Goal: Transaction & Acquisition: Purchase product/service

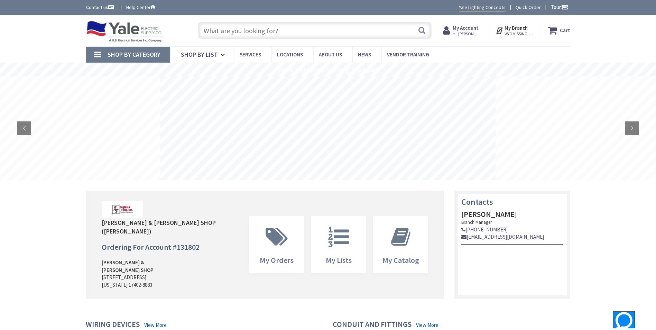
click at [237, 34] on input "text" at bounding box center [314, 30] width 233 height 17
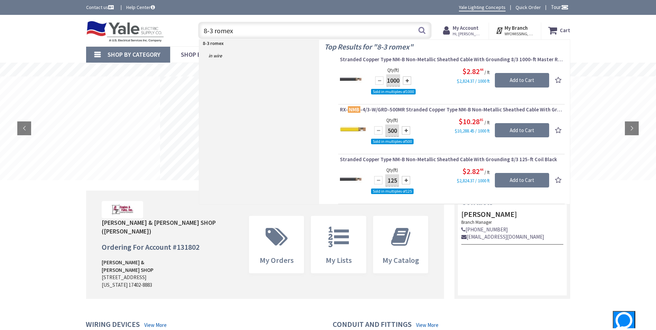
drag, startPoint x: 241, startPoint y: 34, endPoint x: 167, endPoint y: 34, distance: 74.6
click at [167, 34] on div "Toggle Nav 8-3 romex 8-3 romex Search Cart My Cart Close" at bounding box center [328, 30] width 494 height 23
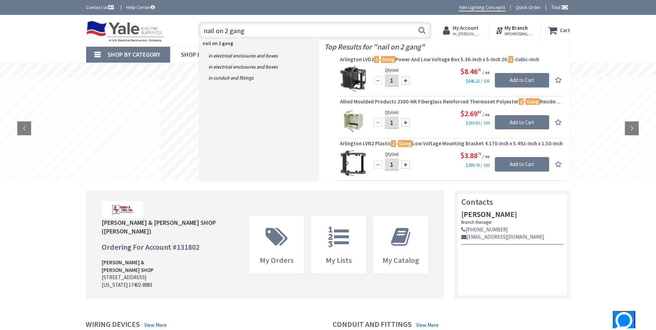
drag, startPoint x: 283, startPoint y: 35, endPoint x: 187, endPoint y: 25, distance: 96.6
click at [187, 25] on div "Toggle Nav nail on 2 gang nail on 2 gang Search Cart My Cart Close" at bounding box center [328, 30] width 494 height 23
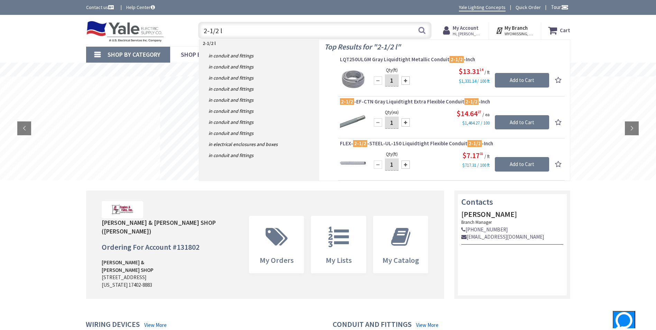
type input "2-1/2 ll"
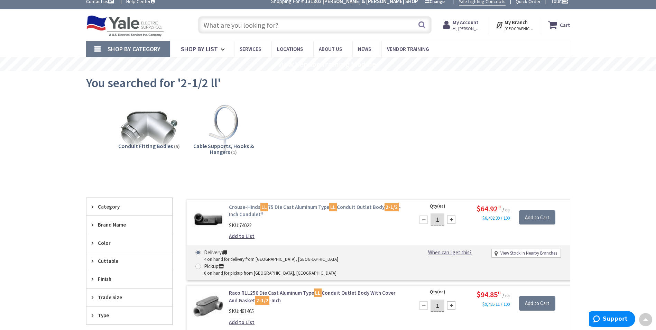
scroll to position [0, 0]
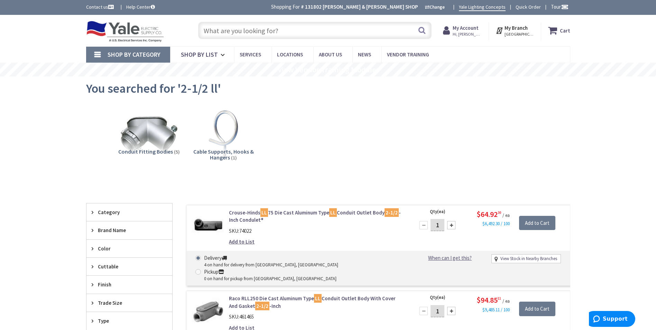
click at [227, 34] on input "text" at bounding box center [314, 30] width 233 height 17
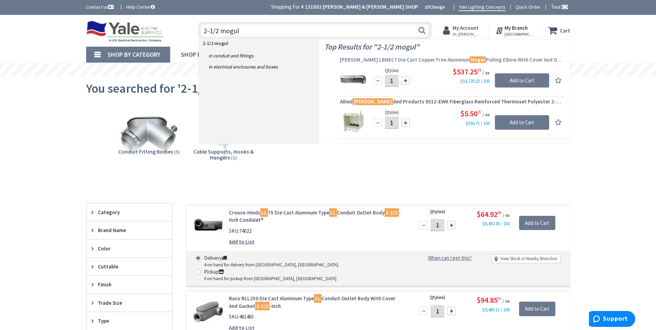
type input "2-1/2 mogul"
click at [345, 59] on span "[PERSON_NAME] LBNEC7 Die Cast Copper Free Aluminum Mogul Pulling Elbow With Cov…" at bounding box center [451, 59] width 223 height 7
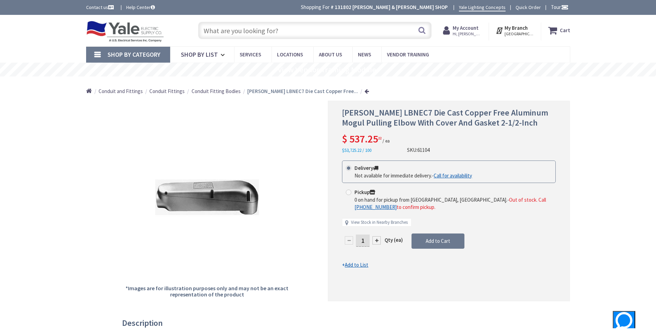
click at [271, 33] on input "text" at bounding box center [314, 30] width 233 height 17
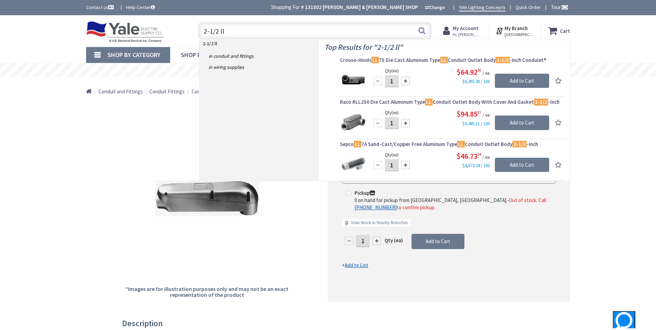
drag, startPoint x: 310, startPoint y: 29, endPoint x: 190, endPoint y: 39, distance: 120.0
click at [190, 39] on div "2-1/2 ll 2-1/2 ll Search" at bounding box center [312, 30] width 247 height 22
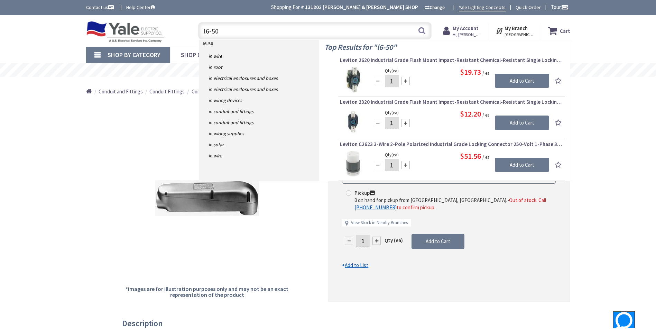
drag, startPoint x: 228, startPoint y: 26, endPoint x: 206, endPoint y: 32, distance: 23.2
click at [206, 32] on input "l6-50" at bounding box center [314, 30] width 233 height 17
drag, startPoint x: 225, startPoint y: 30, endPoint x: 195, endPoint y: 31, distance: 30.1
click at [195, 31] on div "l5-50 l5-50 Search" at bounding box center [313, 30] width 237 height 22
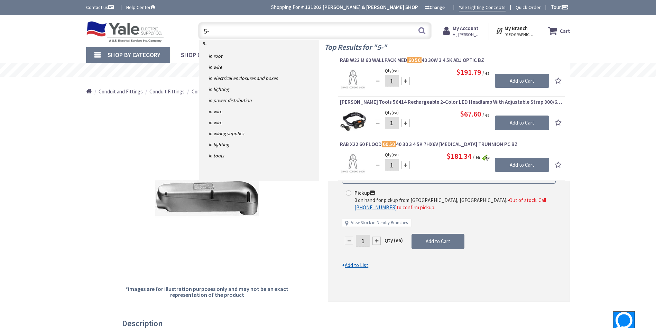
type input "5"
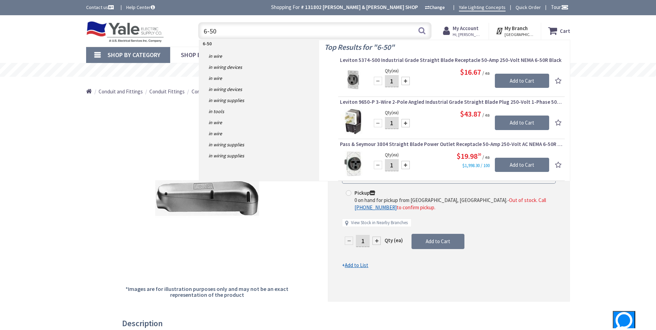
drag, startPoint x: 235, startPoint y: 27, endPoint x: 202, endPoint y: 35, distance: 33.7
click at [202, 35] on input "6-50" at bounding box center [314, 30] width 233 height 17
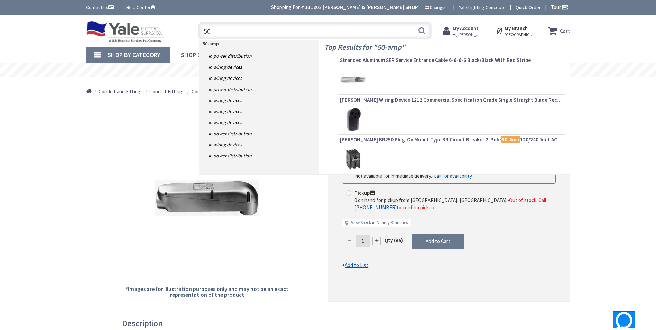
type input "5"
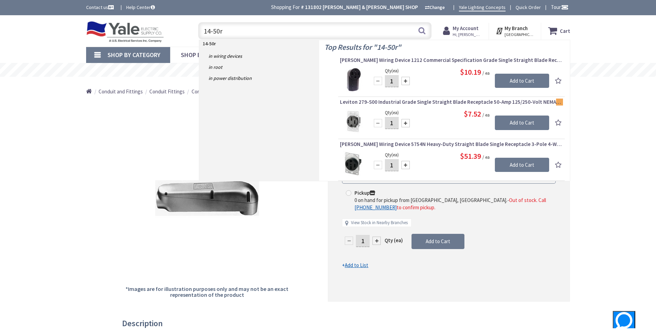
type input "14-50r"
